Goal: Information Seeking & Learning: Compare options

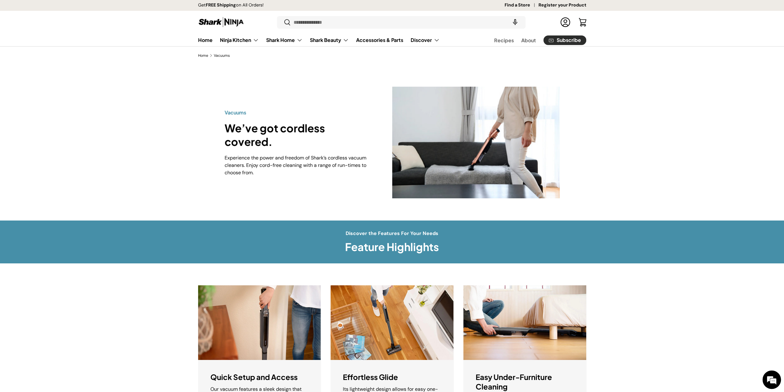
click at [628, 134] on div "Vacuums We’ve got cordless covered. Experience the power and freedom of Shark’s…" at bounding box center [392, 142] width 784 height 156
click at [236, 200] on div "Vacuums We’ve got cordless covered. Experience the power and freedom of Shark’s…" at bounding box center [392, 142] width 784 height 156
click at [162, 165] on div "Vacuums We’ve got cordless covered. Experience the power and freedom of Shark’s…" at bounding box center [392, 142] width 784 height 156
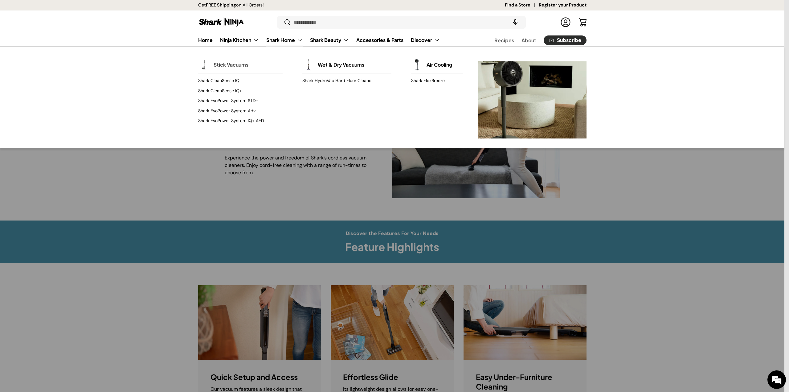
click at [222, 65] on link "Stick Vacuums" at bounding box center [231, 65] width 35 height 14
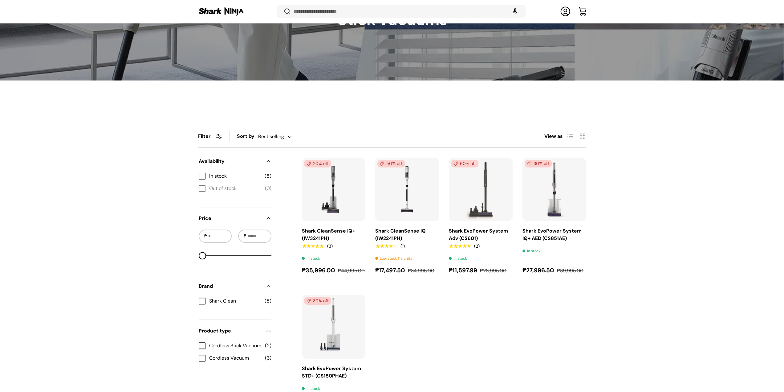
scroll to position [105, 0]
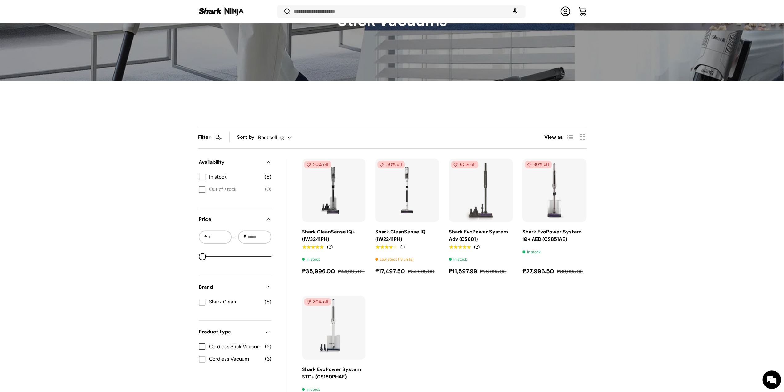
click at [639, 220] on div "Filter Filter & Sort Sort by Best selling Featured Best selling Alphabetically,…" at bounding box center [392, 273] width 784 height 295
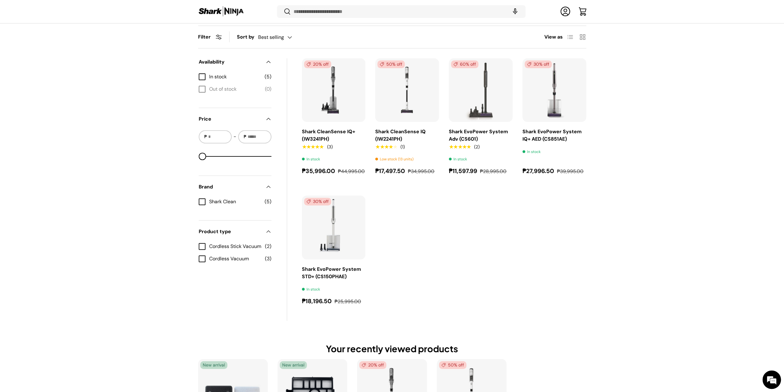
scroll to position [206, 0]
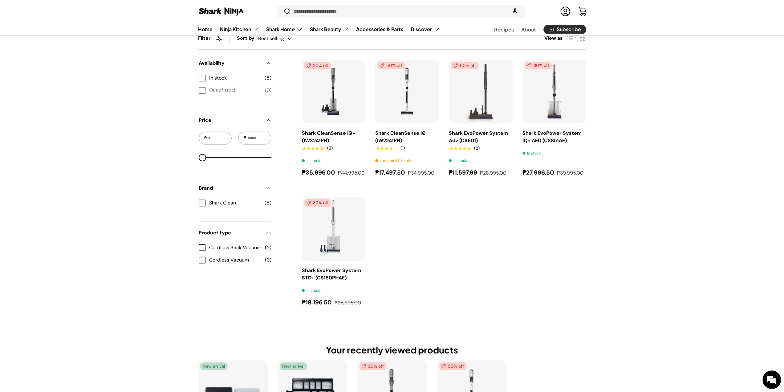
click at [549, 259] on ul "20% off Shark CleanSense IQ+ (IW3241PH) ★★★★★ (3) In stock ₱35,996.00 ₱44,995.0…" at bounding box center [444, 182] width 284 height 247
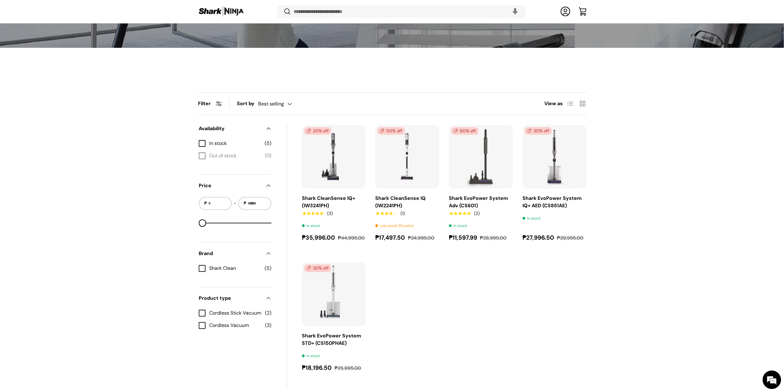
scroll to position [139, 0]
click at [492, 273] on ul "20% off Shark CleanSense IQ+ (IW3241PH) ★★★★★ (3) In stock ₱35,996.00 ₱44,995.0…" at bounding box center [444, 247] width 284 height 247
click at [0, 0] on img "Shark CleanSense IQ (IW2241PH)" at bounding box center [0, 0] width 0 height 0
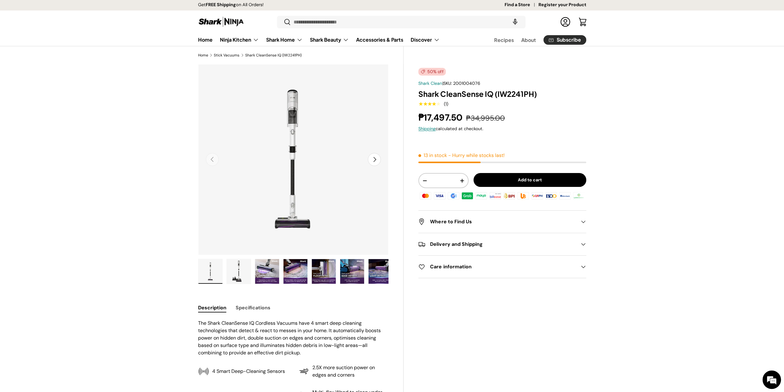
click at [274, 331] on p "The Shark CleanSense IQ Cordless Vacuums have 4 smart deep cleaning technologie…" at bounding box center [293, 337] width 191 height 37
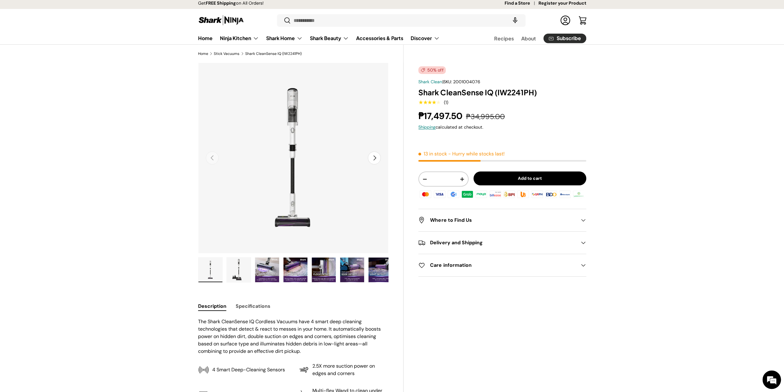
scroll to position [2, 0]
drag, startPoint x: 536, startPoint y: 93, endPoint x: 417, endPoint y: 92, distance: 119.5
click at [417, 92] on div "50% off Shark Clean | SKU: 2001004076 Shark CleanSense IQ (IW2241PH) ★★★★★ (1) …" at bounding box center [495, 245] width 182 height 366
copy h1 "Shark CleanSense IQ (IW2241PH)"
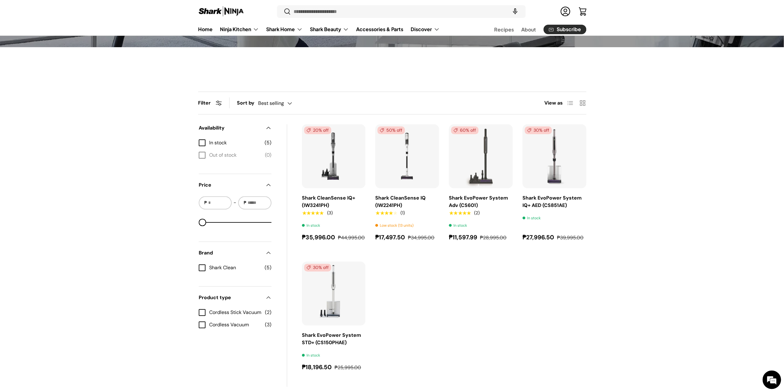
click at [628, 257] on div "Filter Filter & Sort Sort by Best selling Featured Best selling Alphabetically,…" at bounding box center [392, 239] width 784 height 295
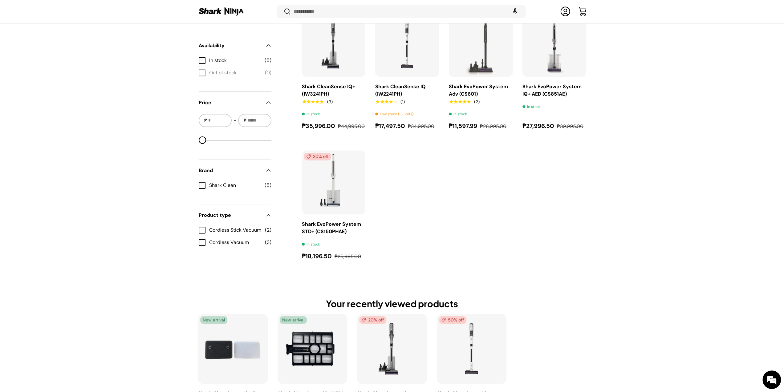
scroll to position [250, 0]
click at [606, 297] on recently-viewed "Your recently viewed products New arrival Shark CleanSense iQ+ Foam filter and …" at bounding box center [392, 370] width 784 height 147
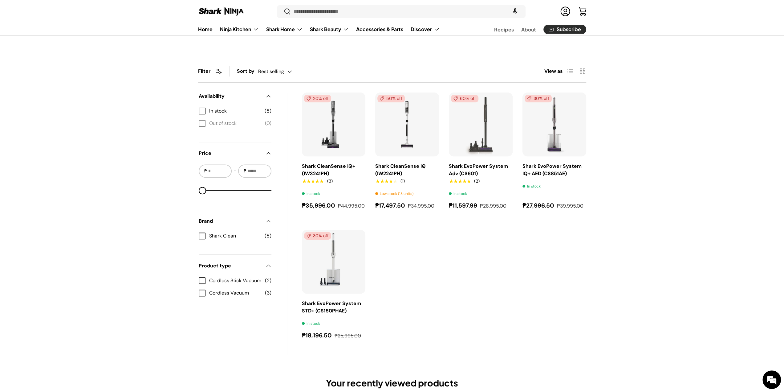
scroll to position [172, 0]
click at [0, 0] on img "Shark EvoPower System IQ+ AED (CS851AE)" at bounding box center [0, 0] width 0 height 0
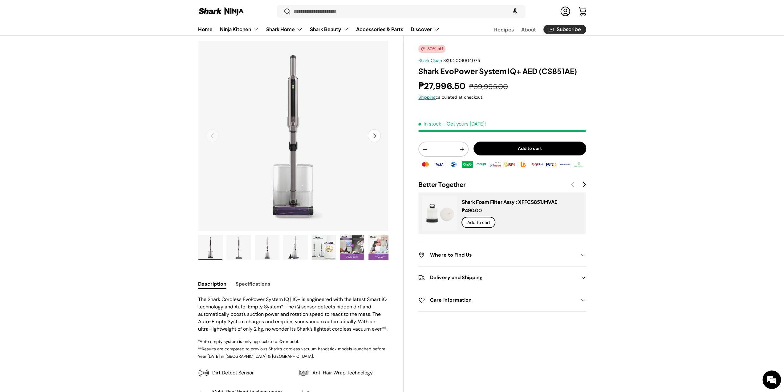
click at [353, 327] on p "The Shark Cordless EvoPower System IQ | IQ+ is engineered with the latest Smart…" at bounding box center [293, 313] width 191 height 37
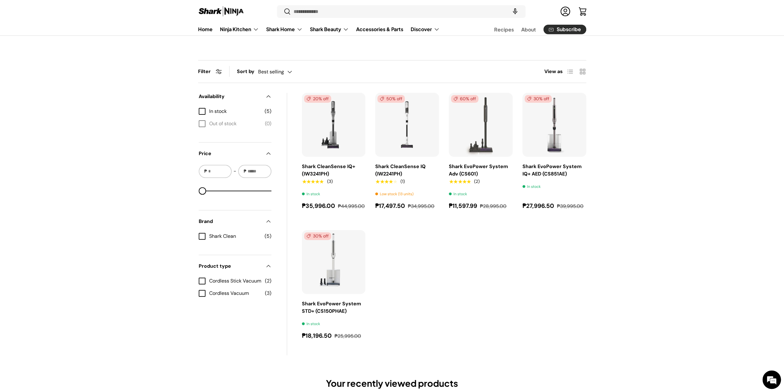
click at [708, 166] on div "Filter Filter & Sort Sort by Best selling Featured Best selling Alphabetically,…" at bounding box center [392, 207] width 784 height 295
